Goal: Check status: Check status

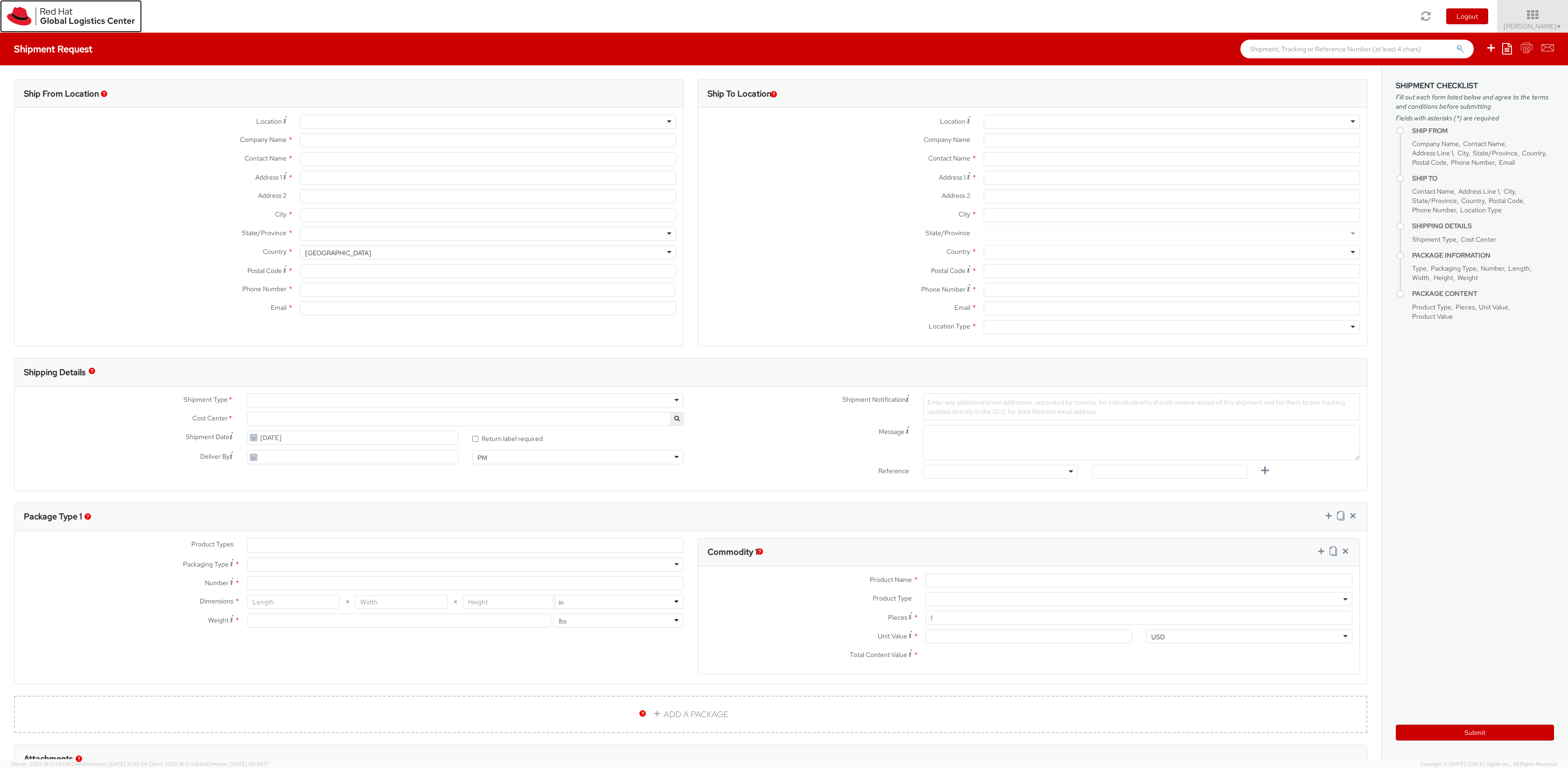
click at [65, 27] on link at bounding box center [71, 16] width 142 height 33
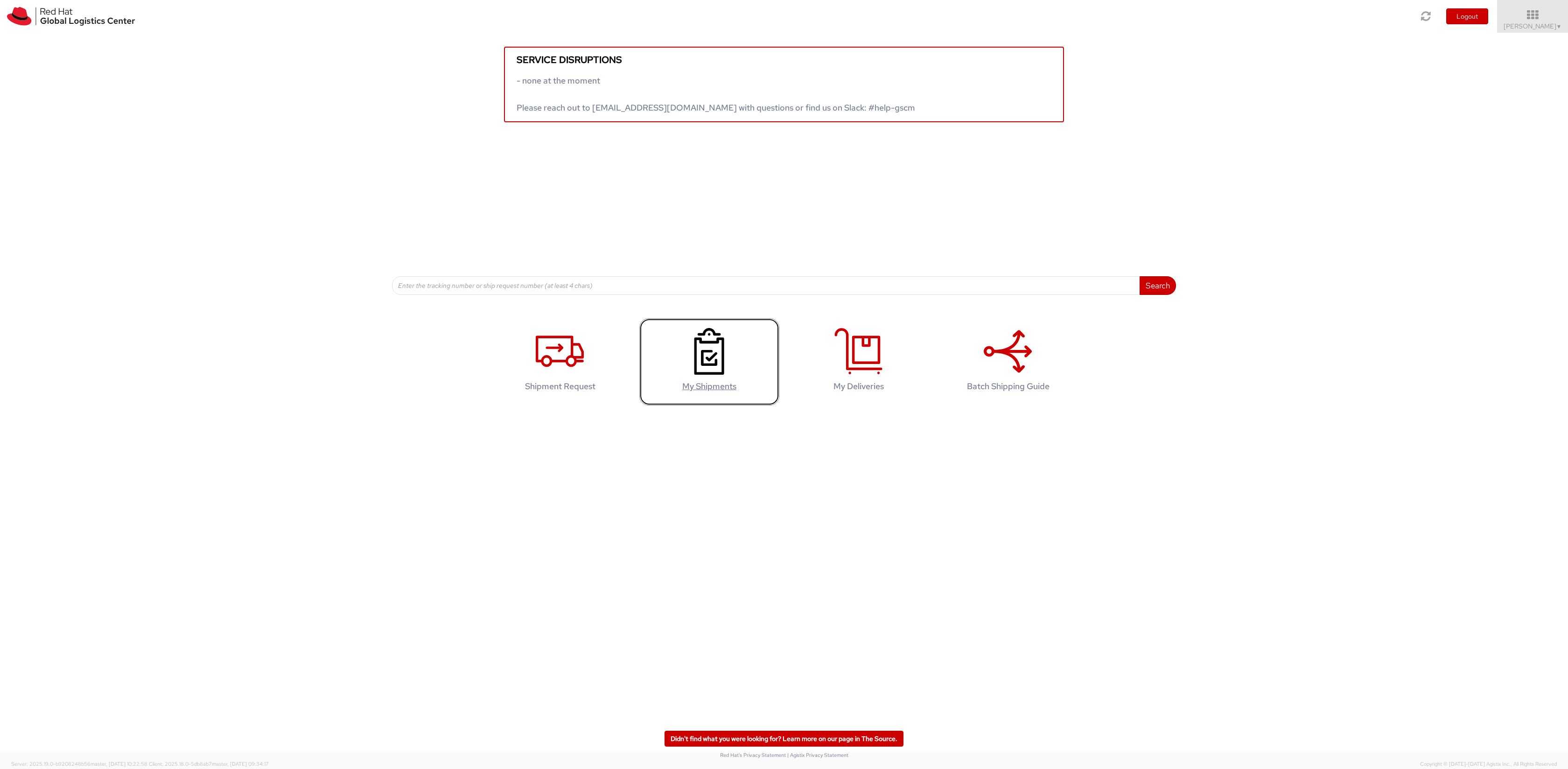
click at [729, 357] on icon at bounding box center [709, 351] width 48 height 47
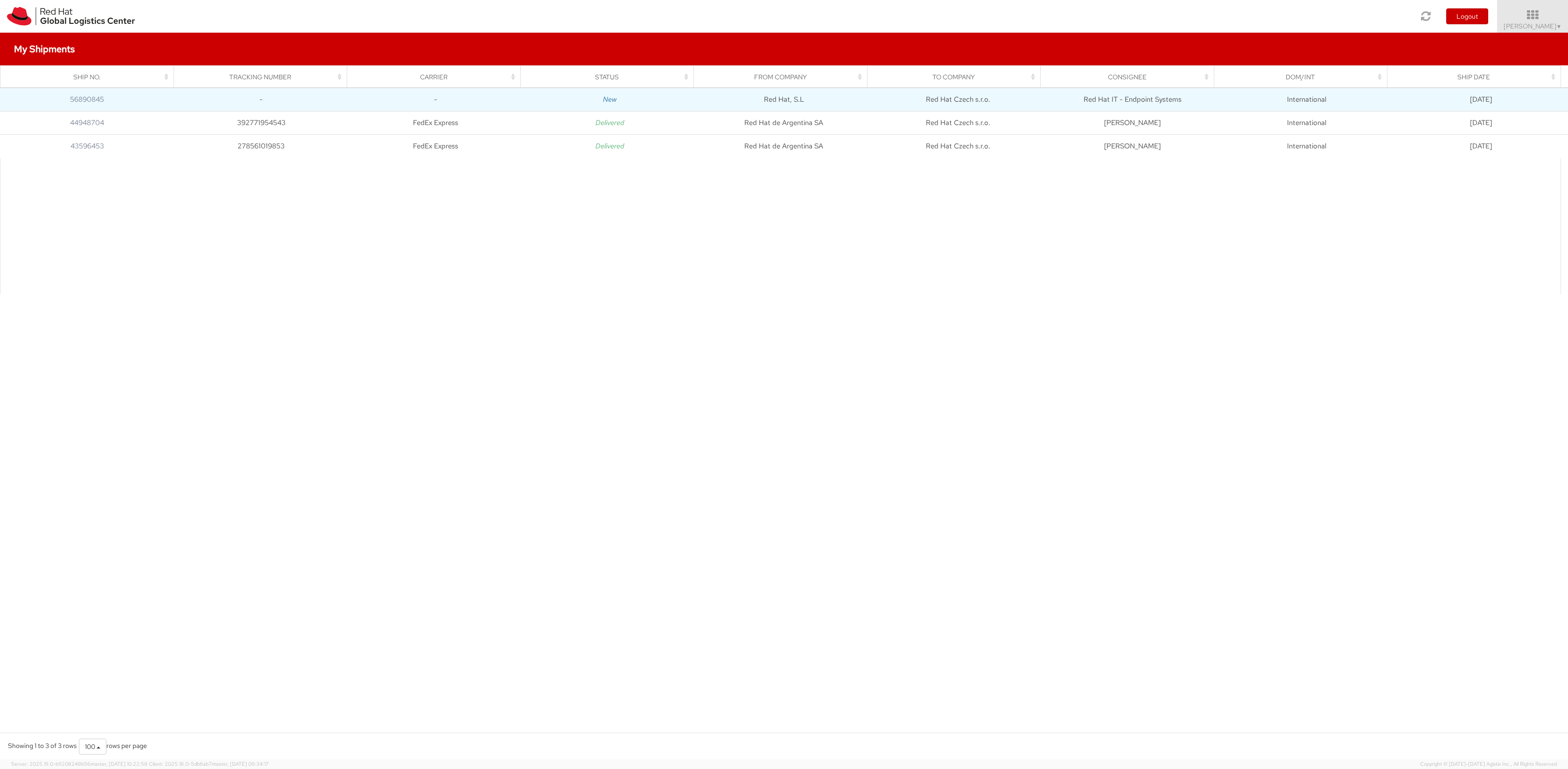
click at [63, 99] on td "56890845" at bounding box center [87, 100] width 174 height 23
click at [74, 100] on link "56890845" at bounding box center [87, 100] width 34 height 10
